Goal: Find contact information: Find contact information

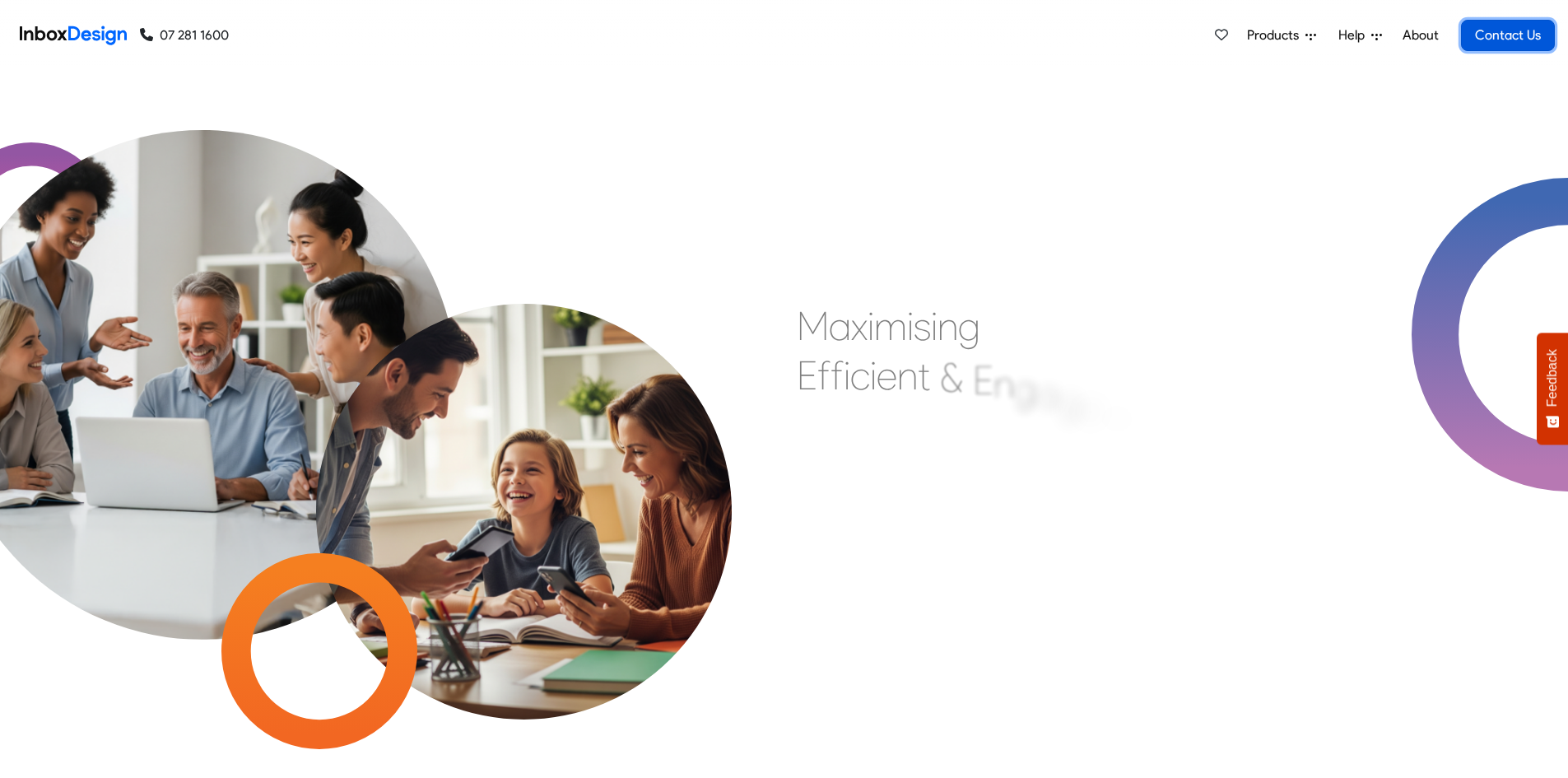
drag, startPoint x: 0, startPoint y: 0, endPoint x: 1492, endPoint y: 43, distance: 1492.6
click at [1492, 43] on link "Contact Us" at bounding box center [1508, 35] width 93 height 31
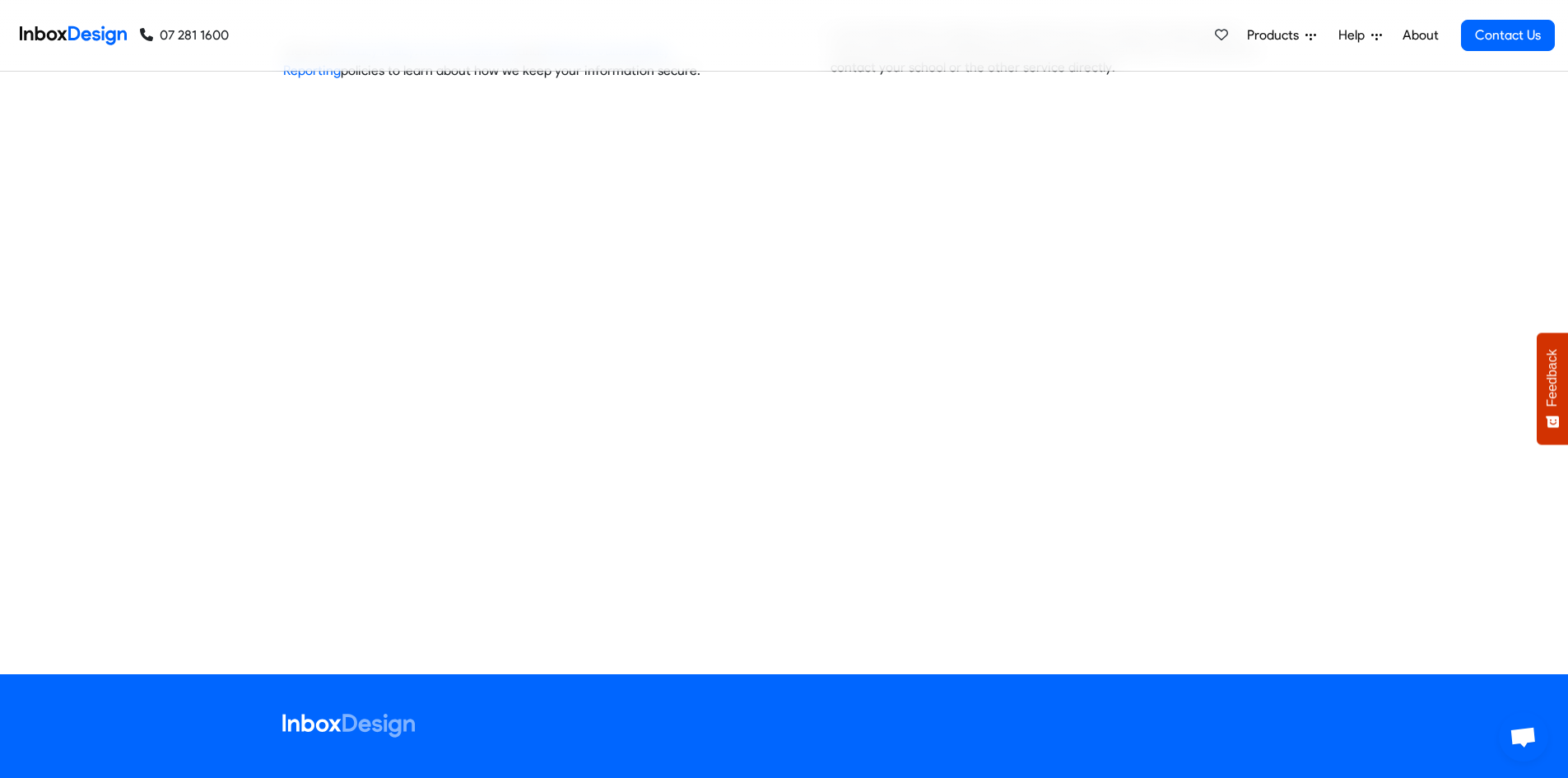
scroll to position [913, 0]
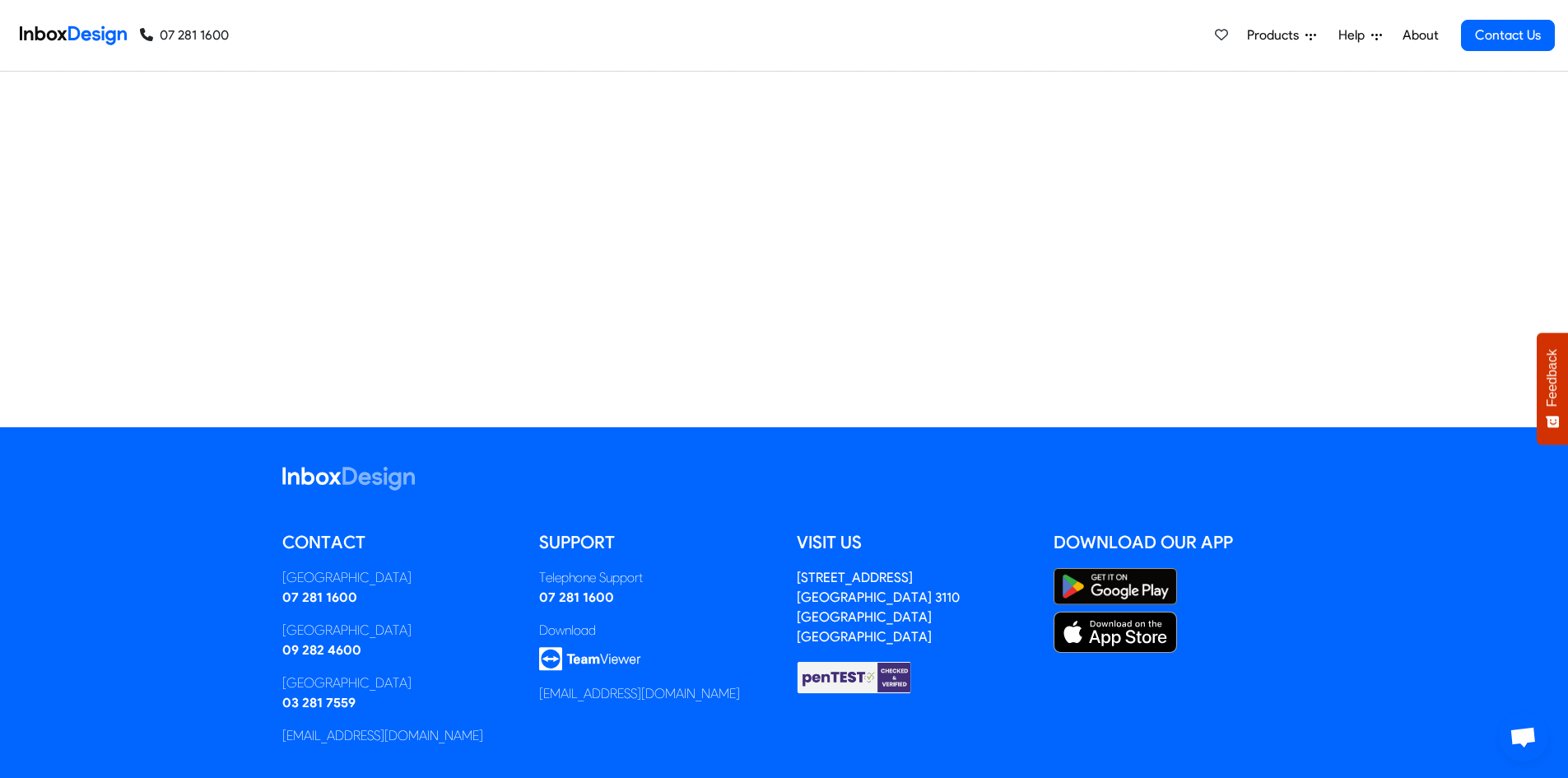
click at [1521, 746] on span "Open chat" at bounding box center [1524, 738] width 28 height 23
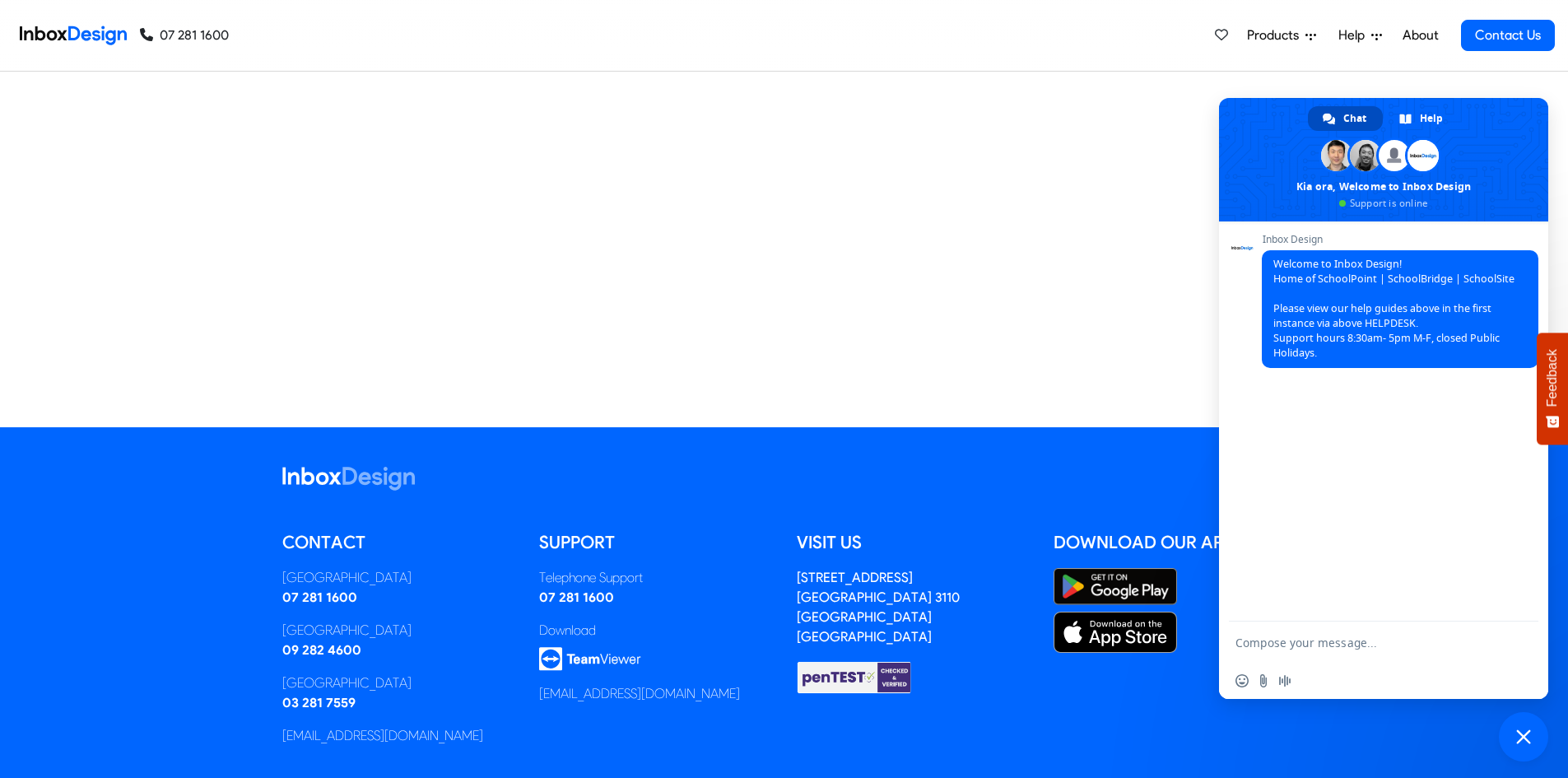
click at [1235, 295] on div "Inbox Design Welcome to Inbox Design! Home of SchoolPoint | SchoolBridge | Scho…" at bounding box center [1383, 421] width 330 height 400
